Goal: Task Accomplishment & Management: Use online tool/utility

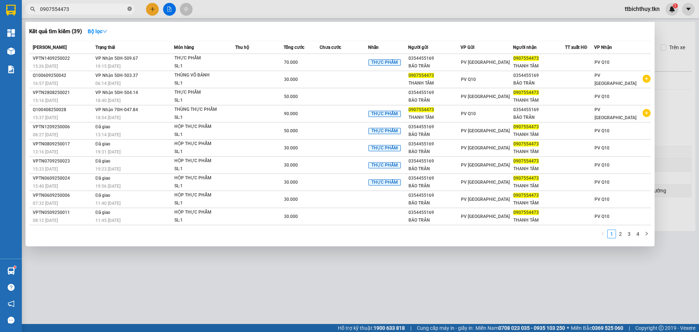
click at [127, 10] on icon "close-circle" at bounding box center [129, 9] width 4 height 4
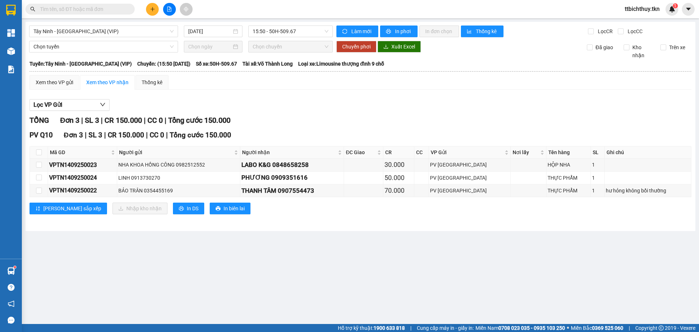
click at [107, 13] on input "text" at bounding box center [83, 9] width 86 height 8
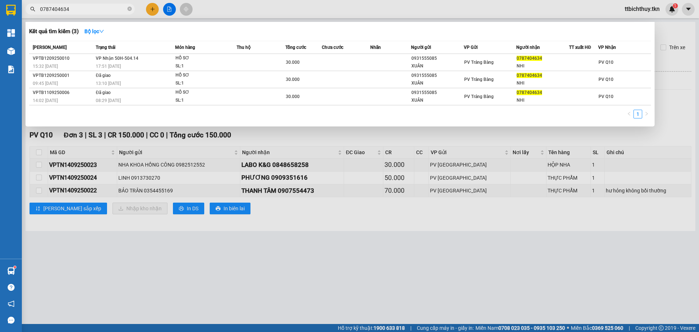
type input "0787404634"
click at [355, 54] on th "Chưa cước" at bounding box center [346, 47] width 49 height 13
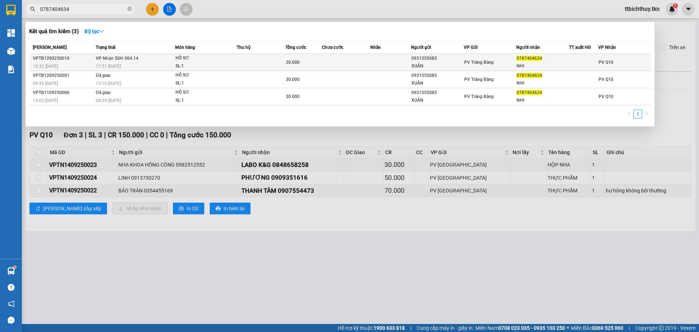
click at [347, 57] on td at bounding box center [346, 62] width 49 height 17
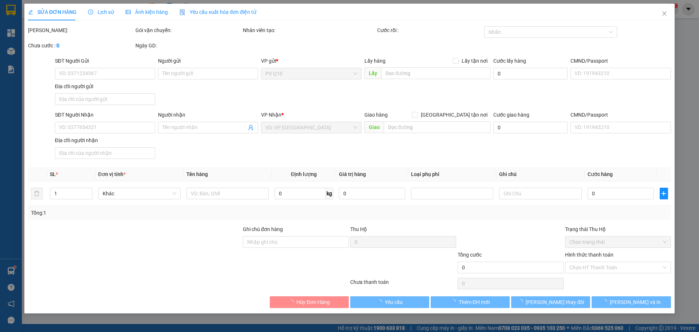
type input "0931555085"
type input "XUÂN"
type input "0787404634"
type input "NHI"
type input "30.000"
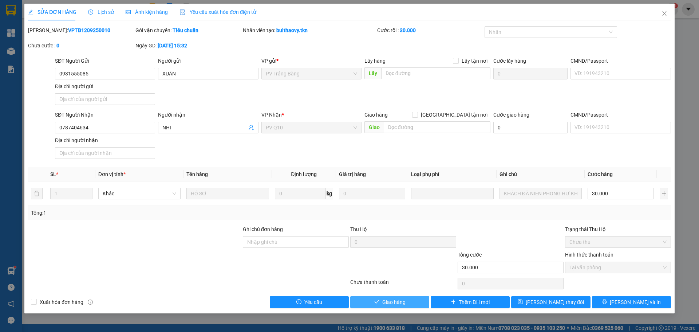
click at [421, 307] on button "Giao hàng" at bounding box center [389, 302] width 79 height 12
